Goal: Task Accomplishment & Management: Manage account settings

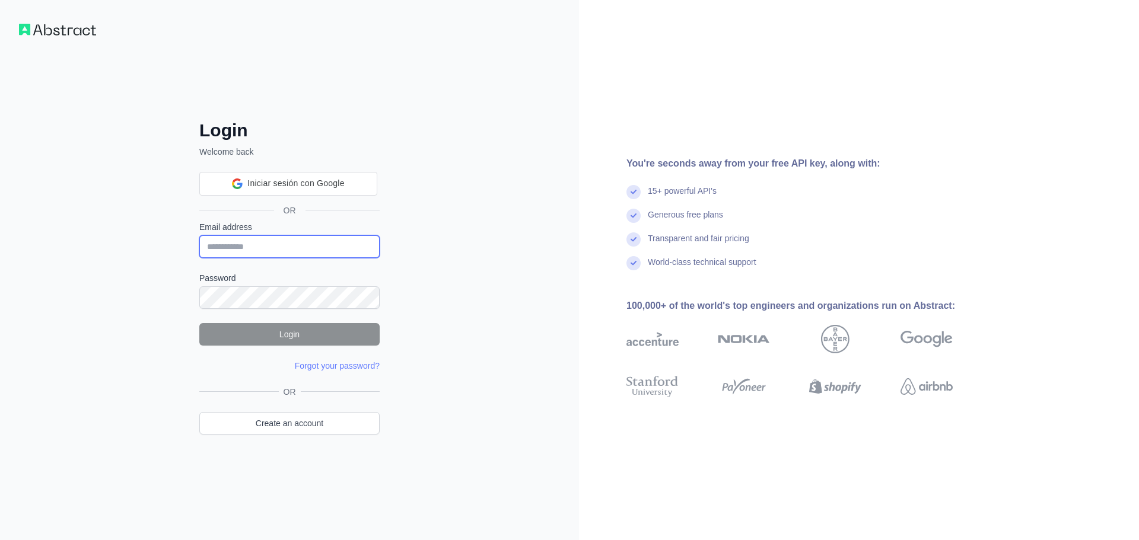
type input "**********"
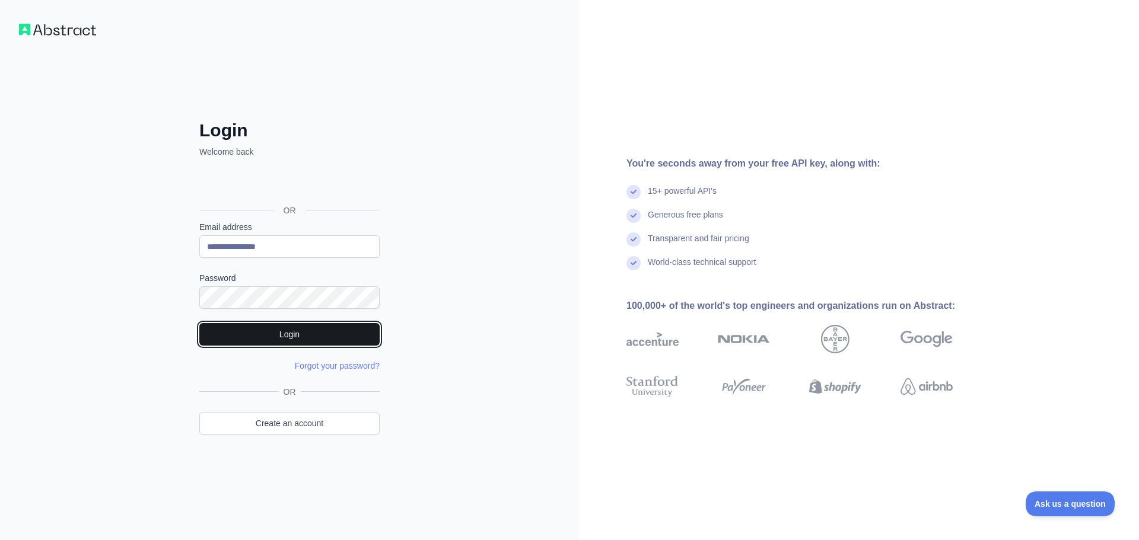
click at [283, 331] on button "Login" at bounding box center [289, 334] width 180 height 23
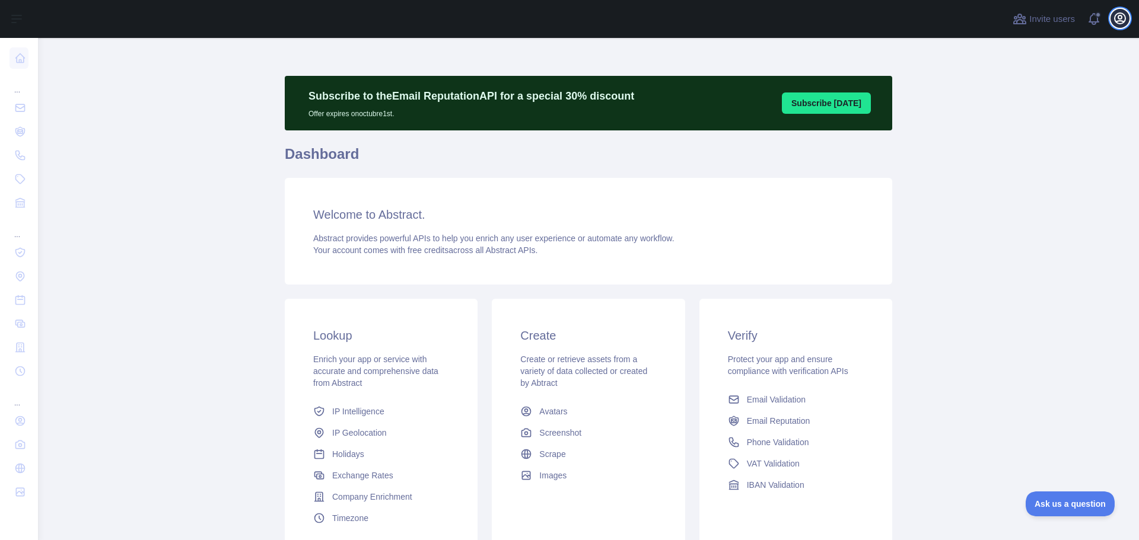
click at [1120, 18] on icon "button" at bounding box center [1119, 18] width 11 height 11
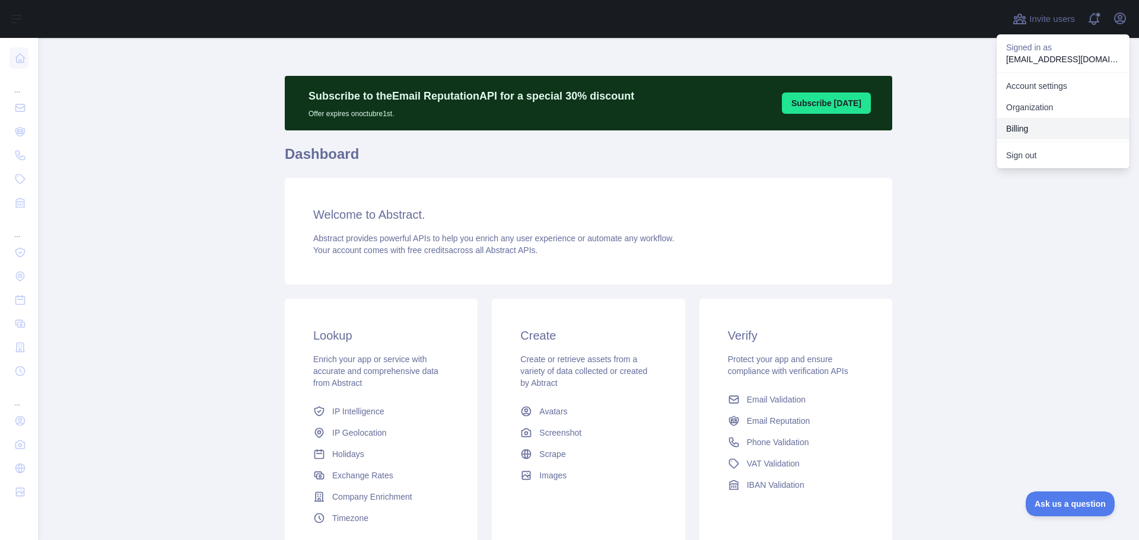
click at [1038, 130] on button "Billing" at bounding box center [1062, 128] width 133 height 21
